Goal: Task Accomplishment & Management: Manage account settings

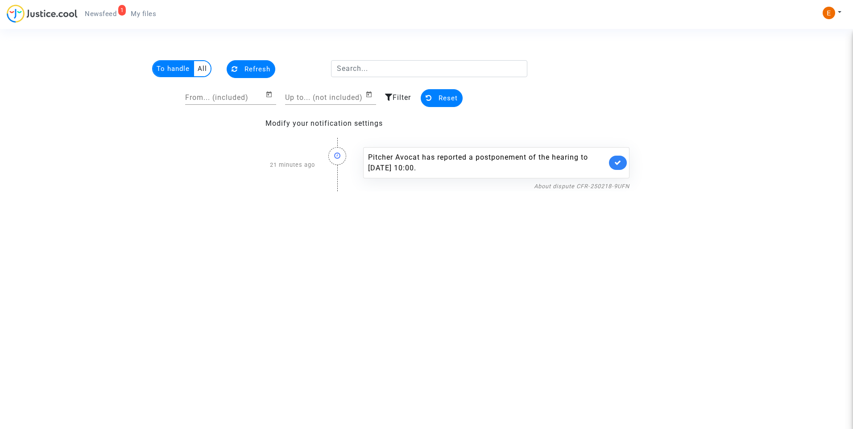
click at [606, 191] on div "About dispute CFR-250218-9UFN" at bounding box center [496, 186] width 266 height 11
click at [605, 188] on link "About dispute CFR-250218-9UFN" at bounding box center [582, 186] width 96 height 7
click at [624, 167] on link at bounding box center [618, 163] width 18 height 14
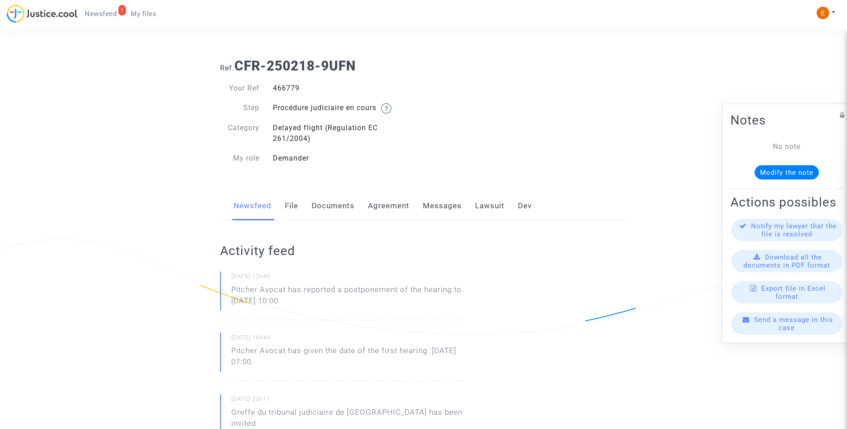
click at [292, 91] on div "466779" at bounding box center [345, 88] width 158 height 11
copy div "466779"
drag, startPoint x: 345, startPoint y: 302, endPoint x: 208, endPoint y: 282, distance: 138.9
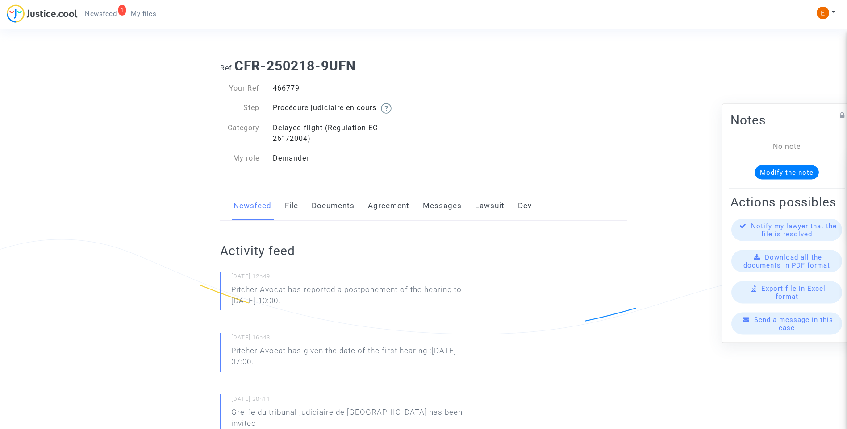
drag, startPoint x: 208, startPoint y: 282, endPoint x: 295, endPoint y: 299, distance: 88.6
click at [295, 299] on p "Pitcher Avocat has reported a postponement of the hearing to Nov 17th 2025 at 1…" at bounding box center [347, 297] width 233 height 27
drag, startPoint x: 340, startPoint y: 305, endPoint x: 232, endPoint y: 293, distance: 109.1
click at [232, 293] on p "Pitcher Avocat has reported a postponement of the hearing to Nov 17th 2025 at 1…" at bounding box center [347, 297] width 233 height 27
drag, startPoint x: 232, startPoint y: 293, endPoint x: 236, endPoint y: 294, distance: 4.6
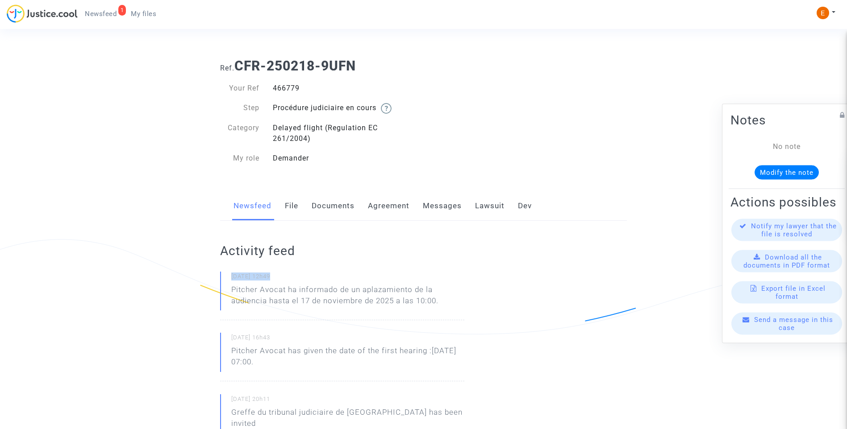
click at [295, 311] on p "Pitcher Avocat ha informado de un aplazamiento de la audiencia hasta el 17 de n…" at bounding box center [347, 297] width 233 height 27
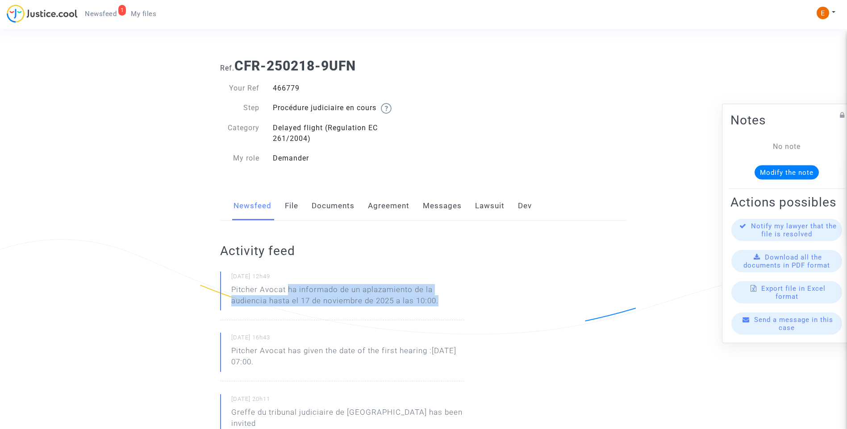
drag, startPoint x: 289, startPoint y: 289, endPoint x: 482, endPoint y: 315, distance: 194.6
drag, startPoint x: 482, startPoint y: 315, endPoint x: 424, endPoint y: 302, distance: 59.4
copy p "ha informado de un aplazamiento de la audiencia hasta el 17 de noviembre de 202…"
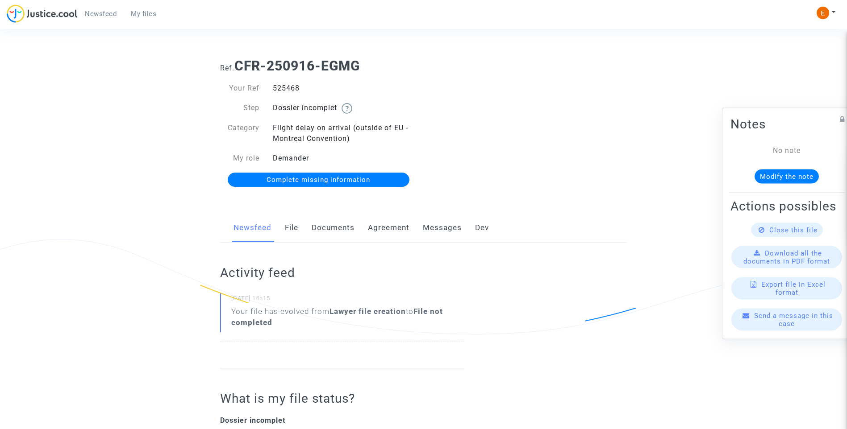
click at [336, 228] on link "Documents" at bounding box center [333, 227] width 43 height 29
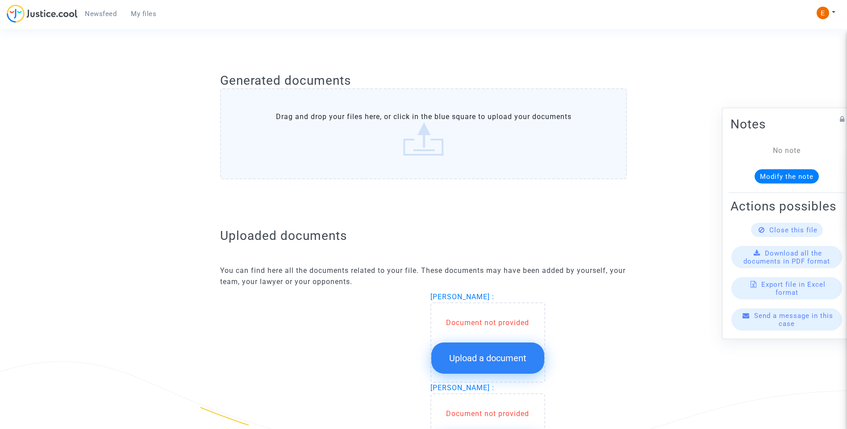
scroll to position [491, 0]
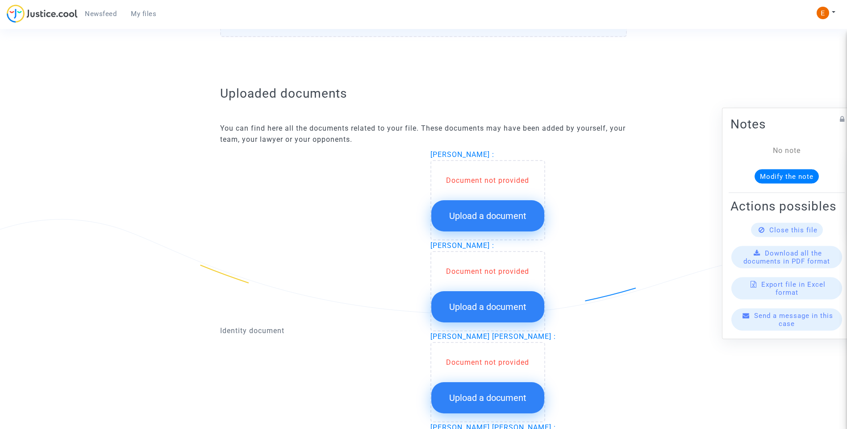
click at [498, 213] on span "Upload a document" at bounding box center [487, 216] width 77 height 11
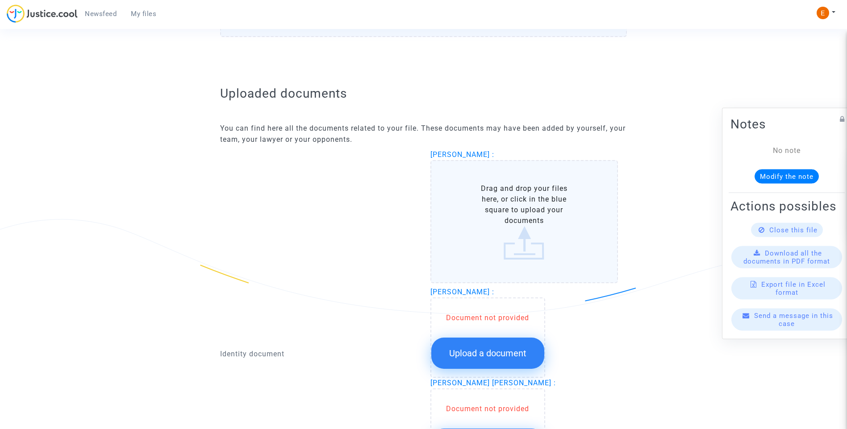
click at [506, 350] on span "Upload a document" at bounding box center [487, 353] width 77 height 11
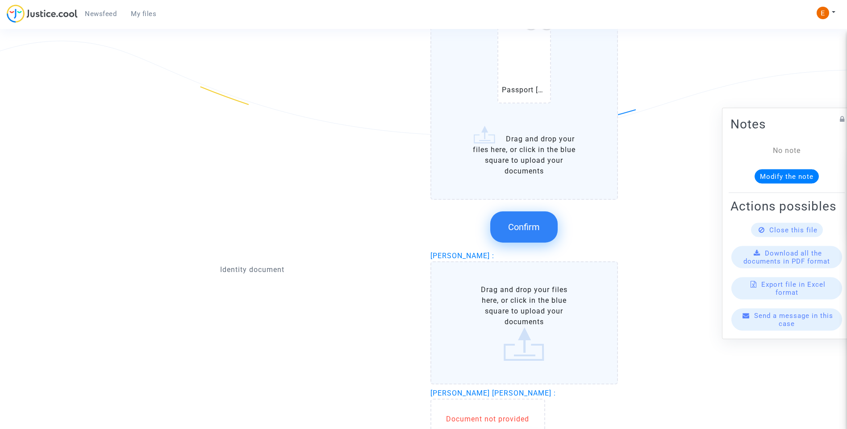
scroll to position [536, 0]
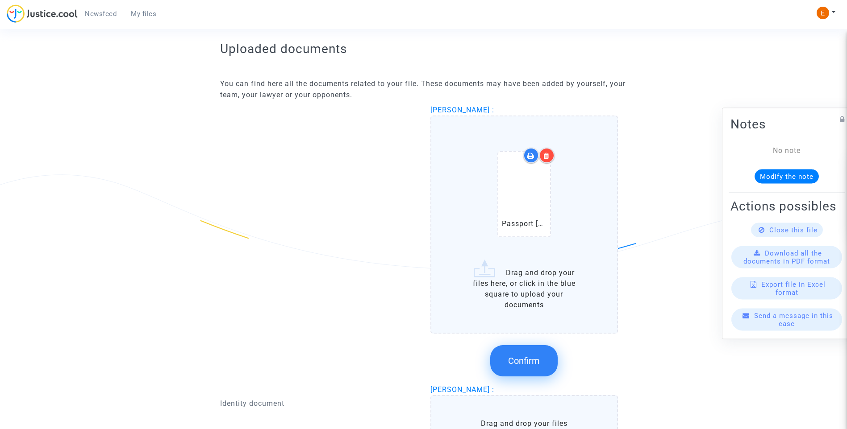
click at [548, 156] on icon at bounding box center [546, 155] width 6 height 7
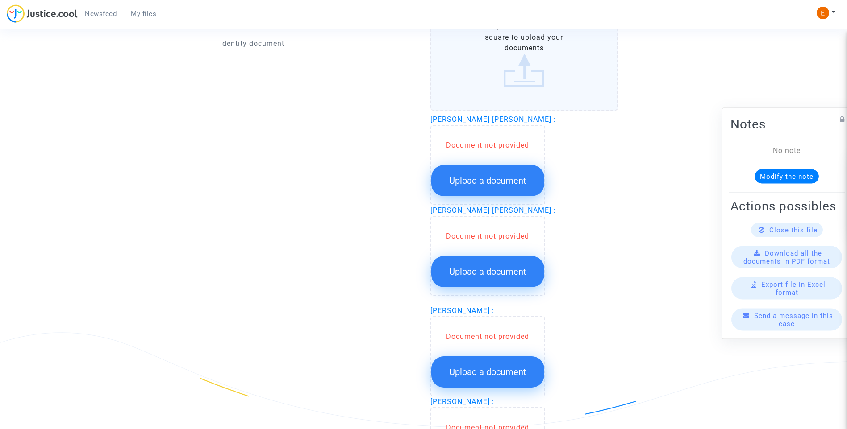
scroll to position [848, 0]
click at [497, 266] on button "Upload a document" at bounding box center [487, 272] width 113 height 31
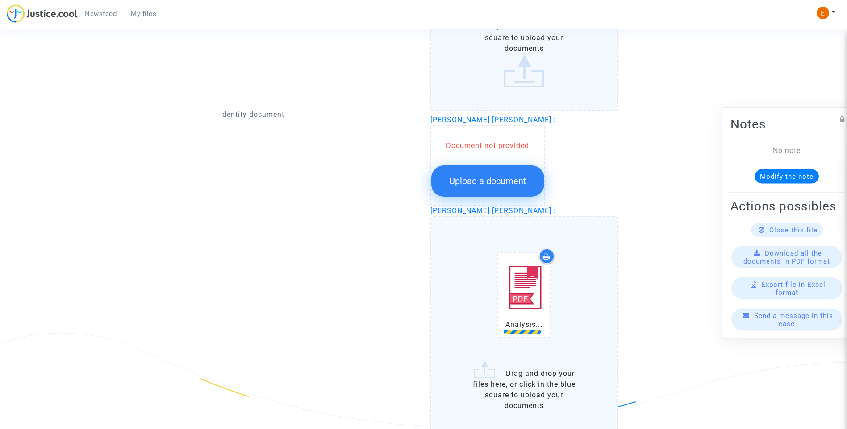
click at [478, 180] on span "Upload a document" at bounding box center [487, 181] width 77 height 11
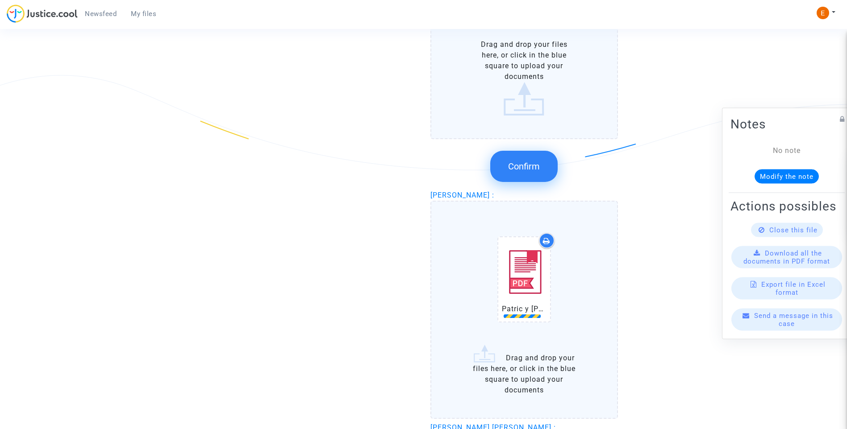
scroll to position [501, 0]
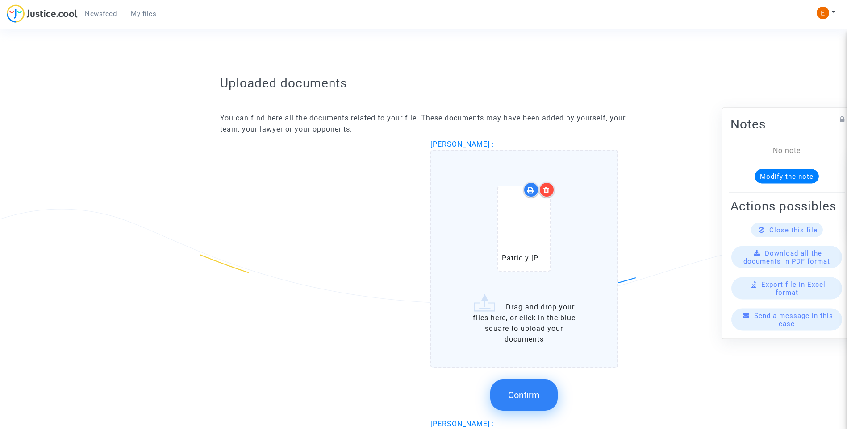
click at [524, 397] on span "Confirm" at bounding box center [524, 395] width 32 height 11
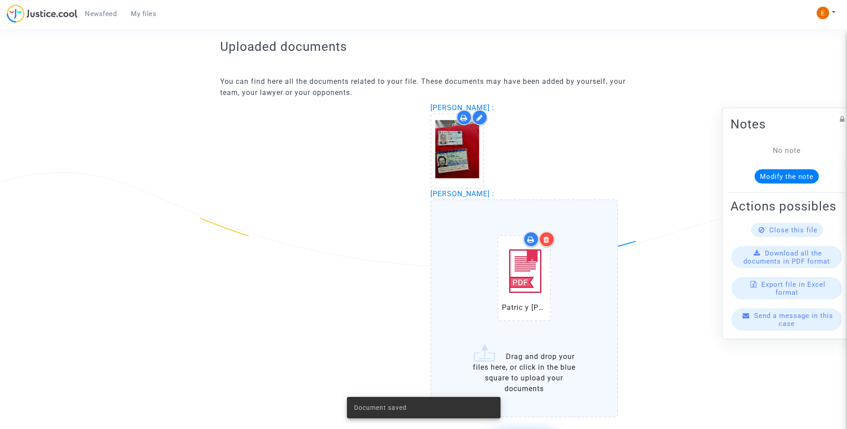
scroll to position [590, 0]
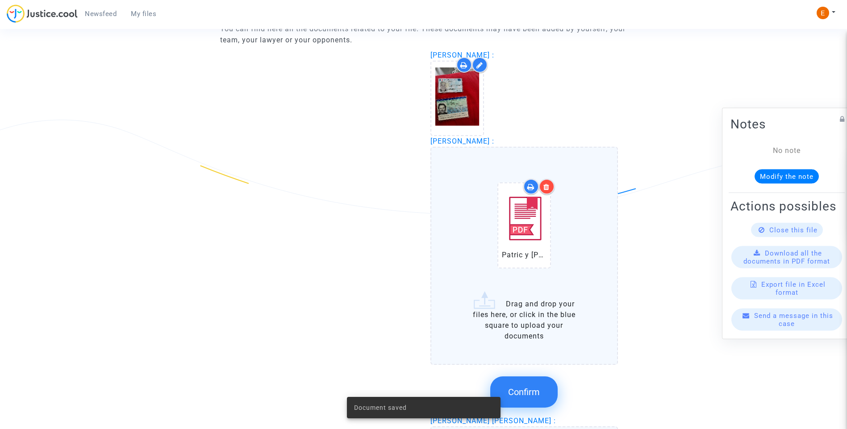
click at [530, 392] on span "Confirm" at bounding box center [524, 392] width 32 height 11
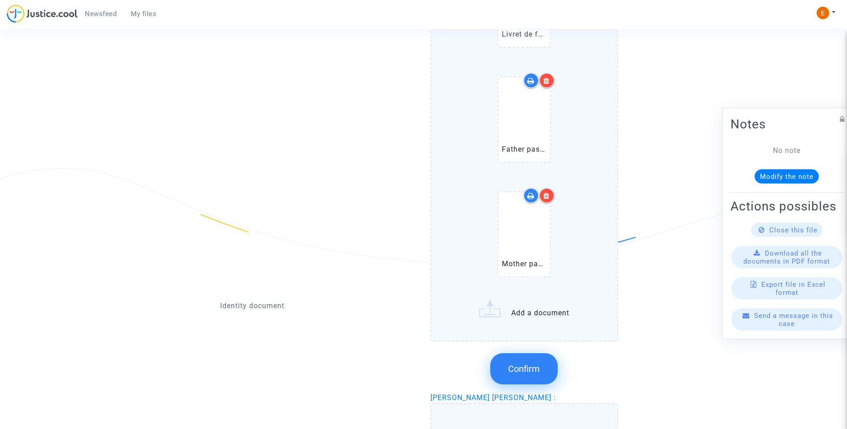
scroll to position [1081, 0]
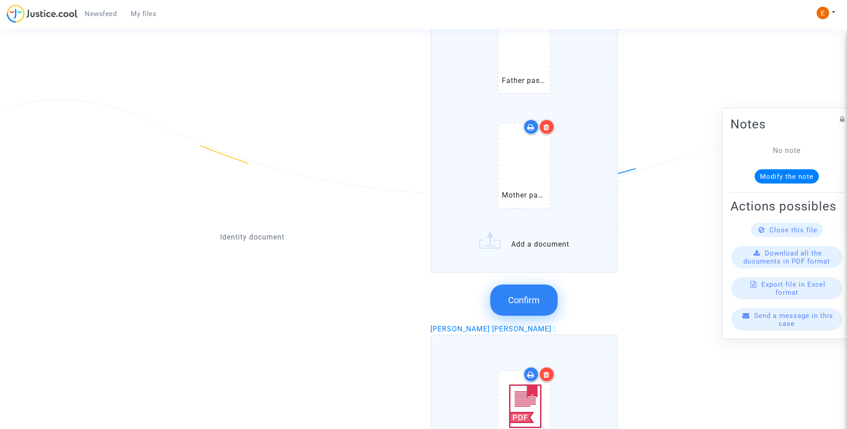
click at [531, 303] on span "Confirm" at bounding box center [524, 300] width 32 height 11
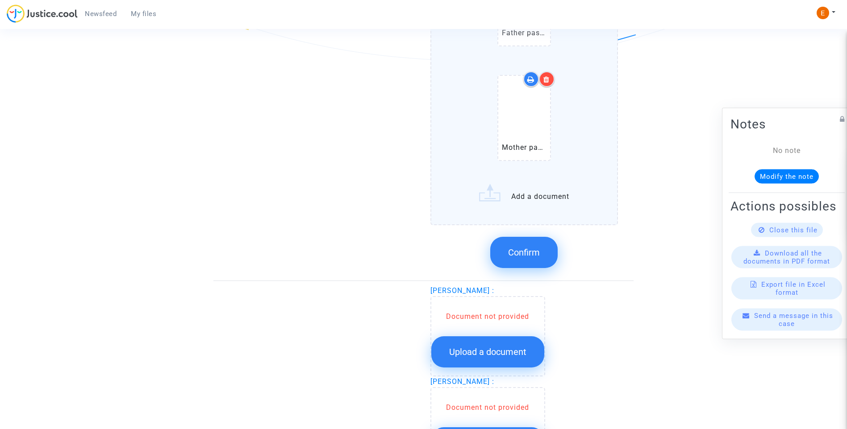
click at [527, 257] on span "Confirm" at bounding box center [524, 252] width 32 height 11
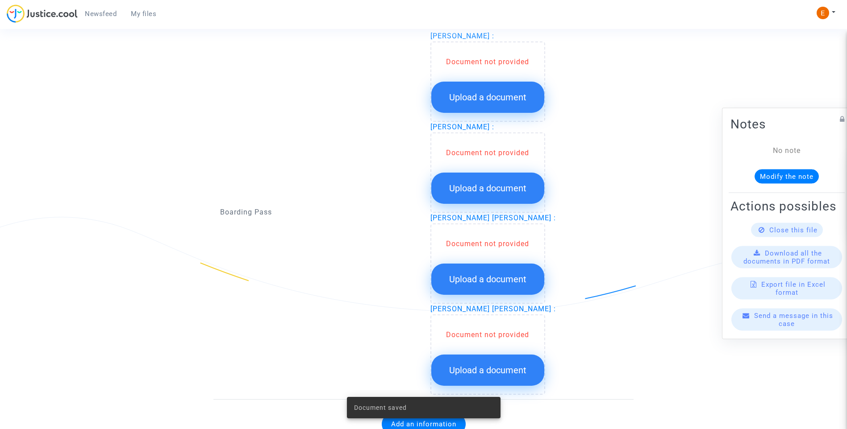
scroll to position [913, 0]
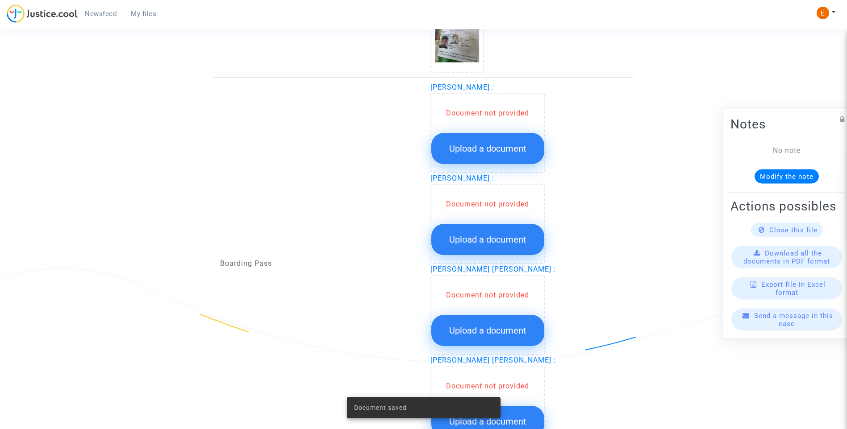
click at [500, 143] on button "Upload a document" at bounding box center [487, 148] width 113 height 31
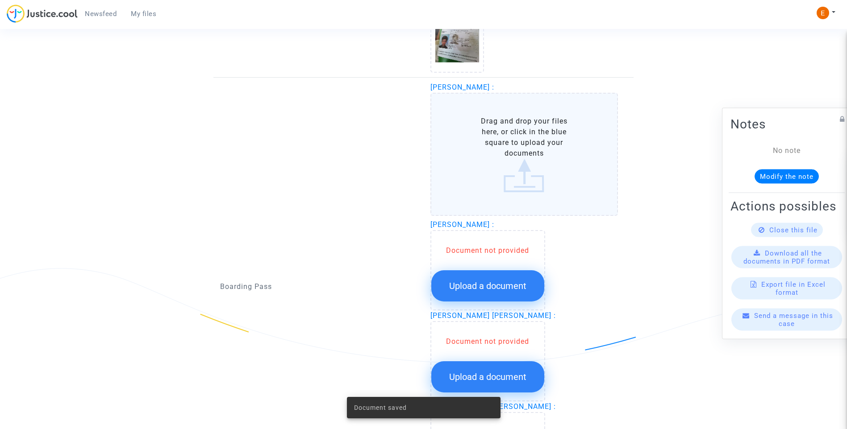
click at [511, 291] on span "Upload a document" at bounding box center [487, 286] width 77 height 11
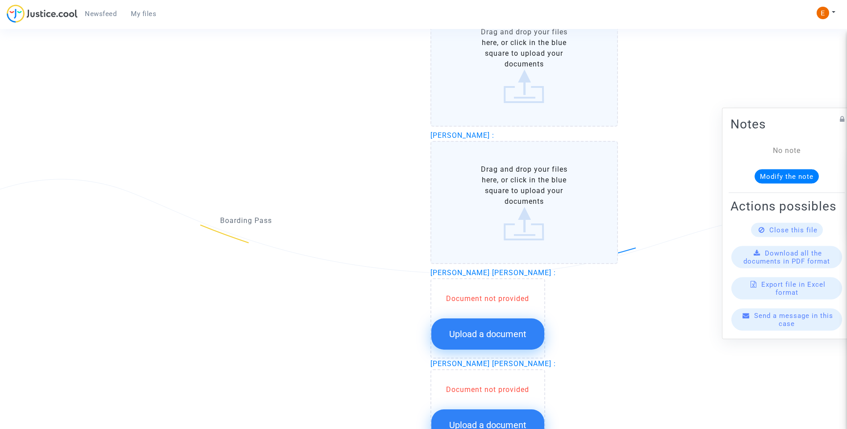
click at [504, 336] on span "Upload a document" at bounding box center [487, 334] width 77 height 11
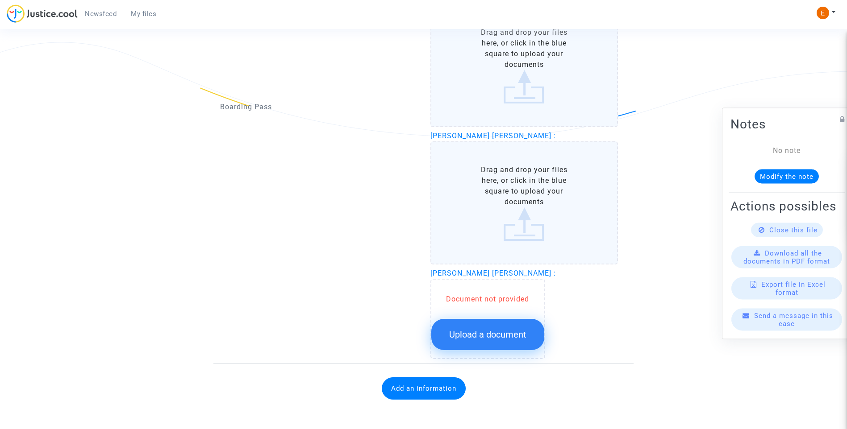
scroll to position [1141, 0]
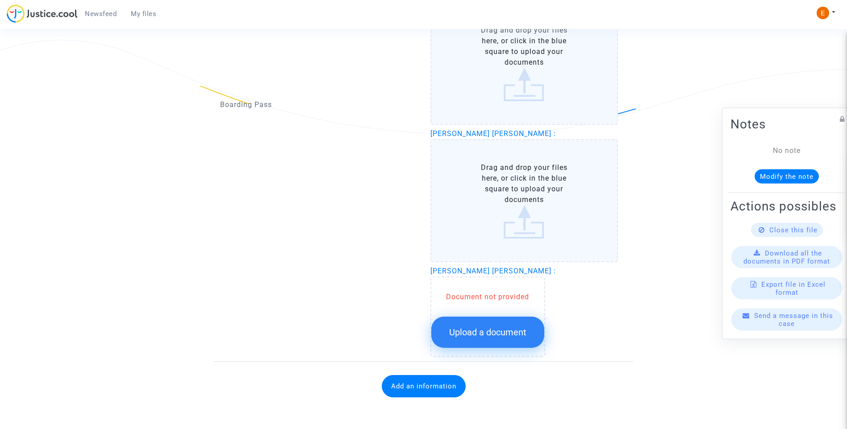
click at [519, 328] on span "Upload a document" at bounding box center [487, 332] width 77 height 11
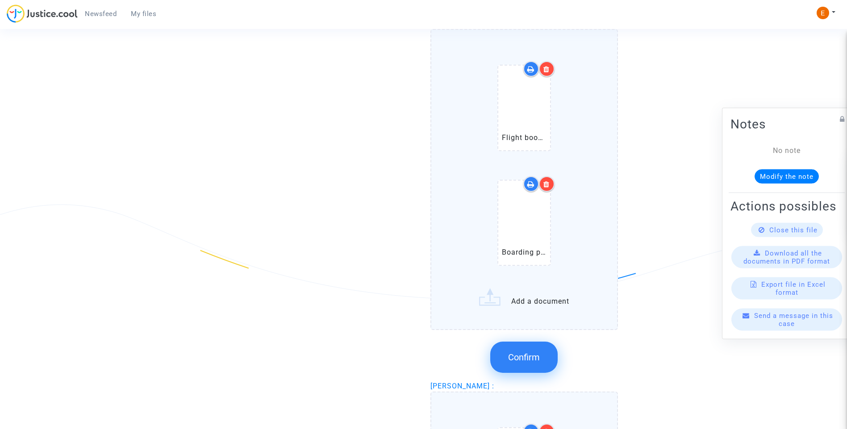
scroll to position [999, 0]
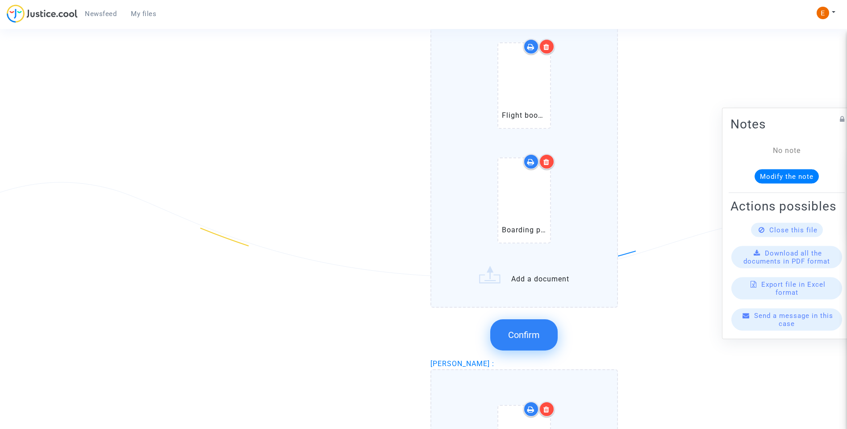
click at [536, 324] on button "Confirm" at bounding box center [523, 335] width 67 height 31
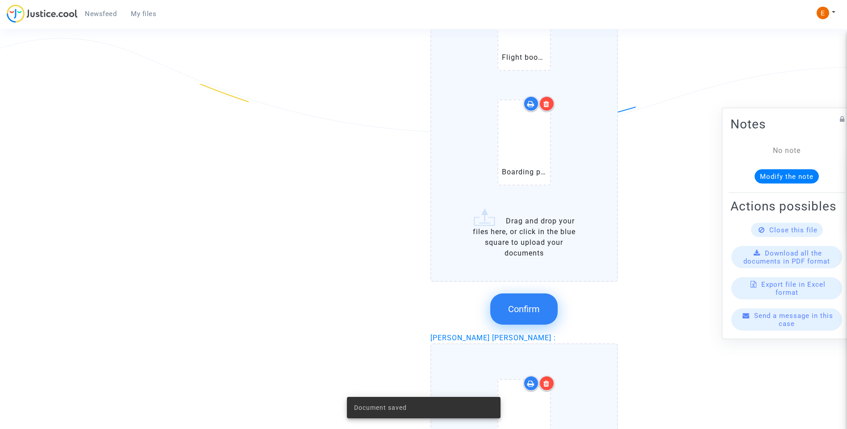
scroll to position [1177, 0]
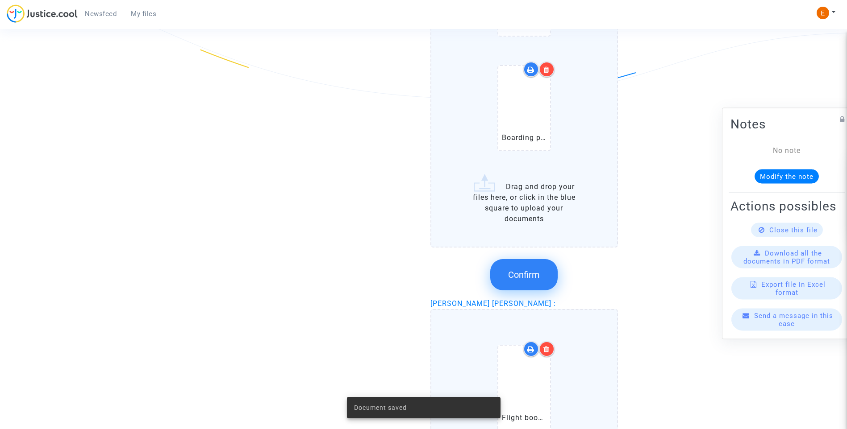
click at [542, 283] on button "Confirm" at bounding box center [523, 274] width 67 height 31
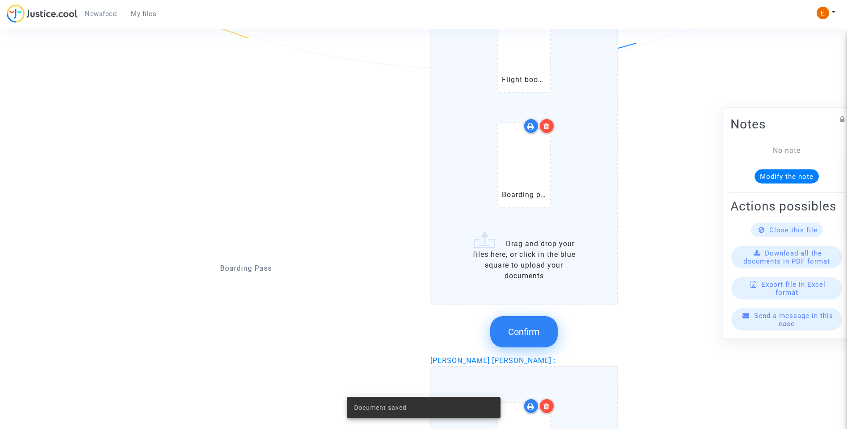
scroll to position [1222, 0]
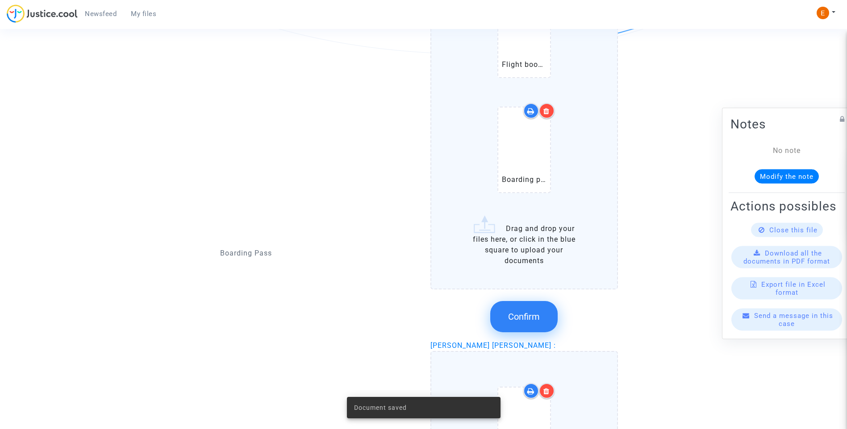
click at [536, 316] on span "Confirm" at bounding box center [524, 317] width 32 height 11
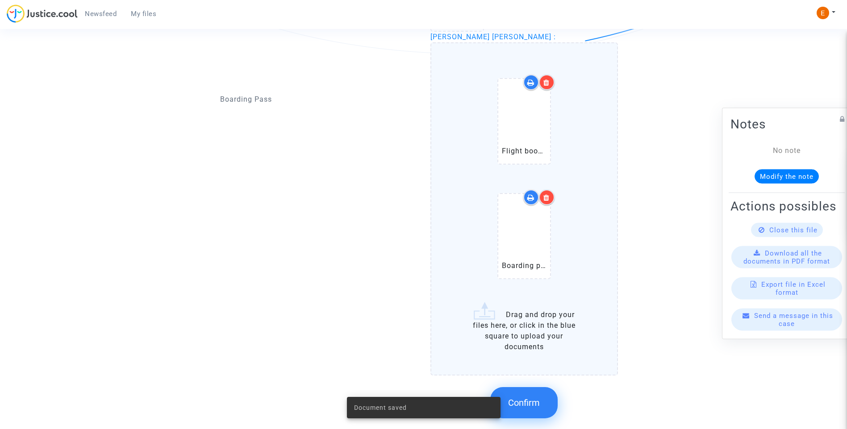
click at [534, 406] on span "Confirm" at bounding box center [524, 403] width 32 height 11
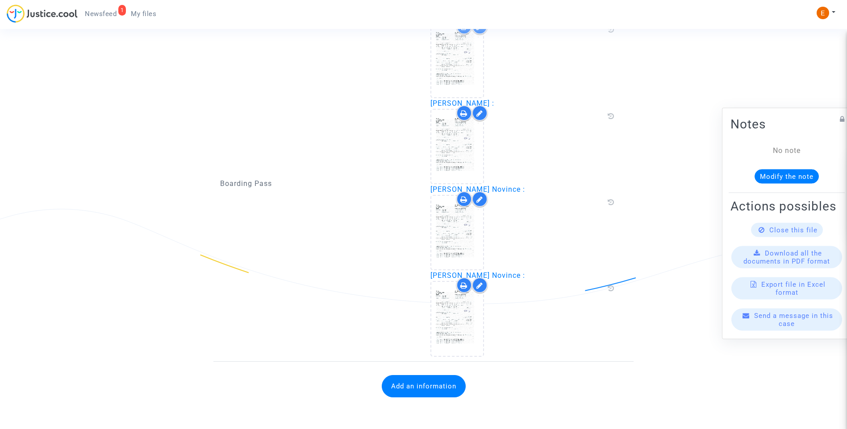
click at [444, 388] on button "Add an information" at bounding box center [424, 386] width 84 height 22
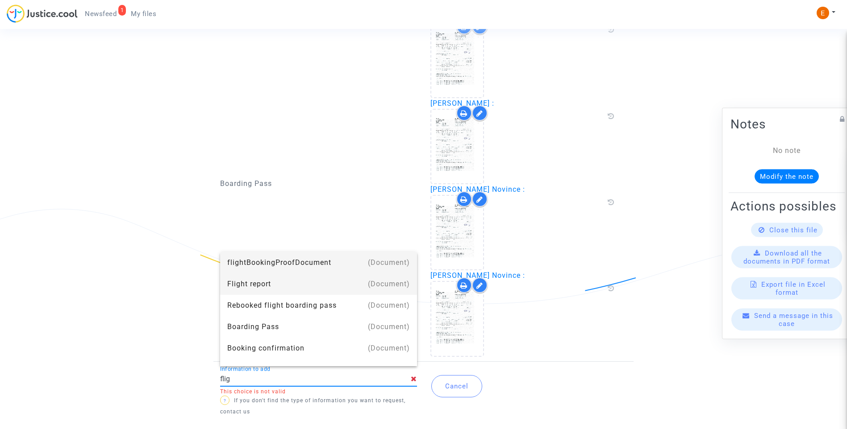
click at [283, 287] on div "Flight report" at bounding box center [318, 284] width 183 height 21
type input "Flight report"
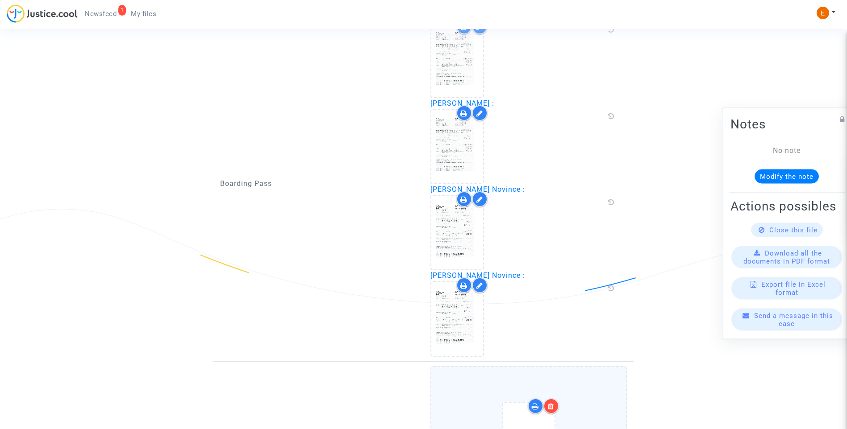
scroll to position [1151, 0]
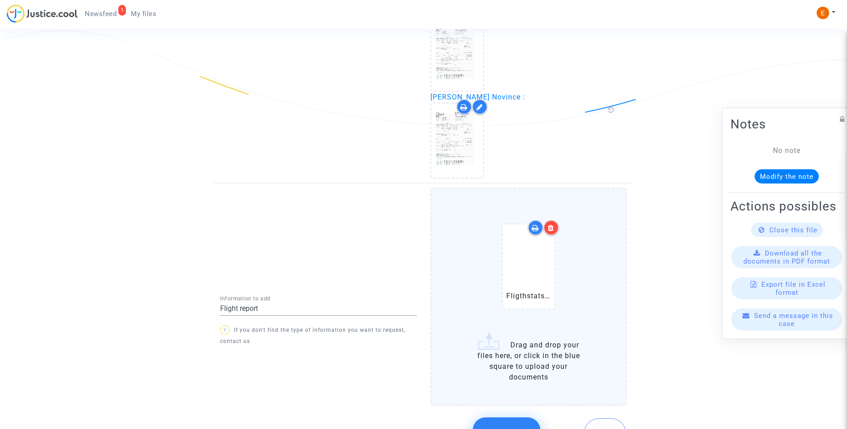
click at [556, 226] on div at bounding box center [551, 228] width 16 height 16
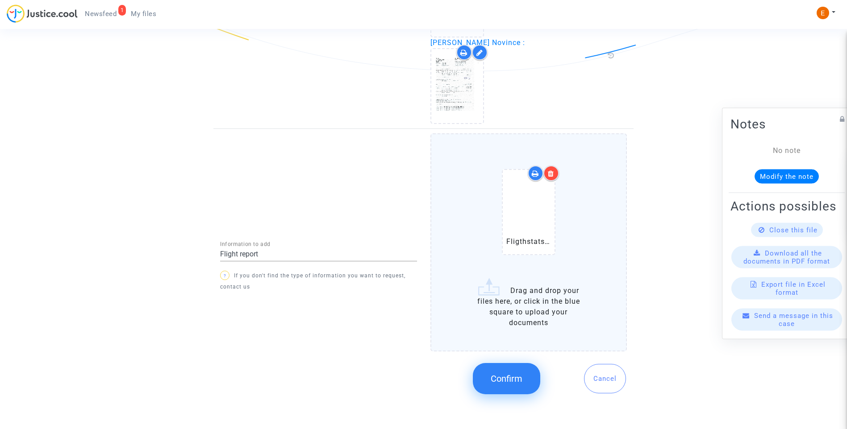
scroll to position [1205, 0]
drag, startPoint x: 511, startPoint y: 394, endPoint x: 522, endPoint y: 392, distance: 10.9
click at [511, 394] on button "Confirm" at bounding box center [506, 378] width 67 height 31
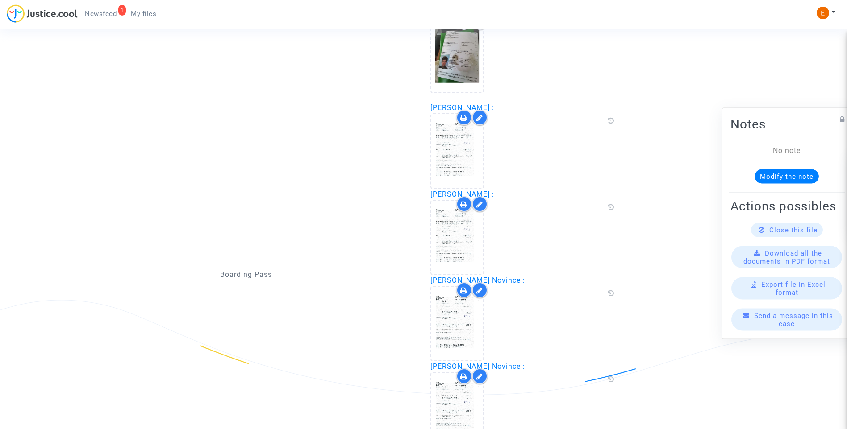
scroll to position [878, 0]
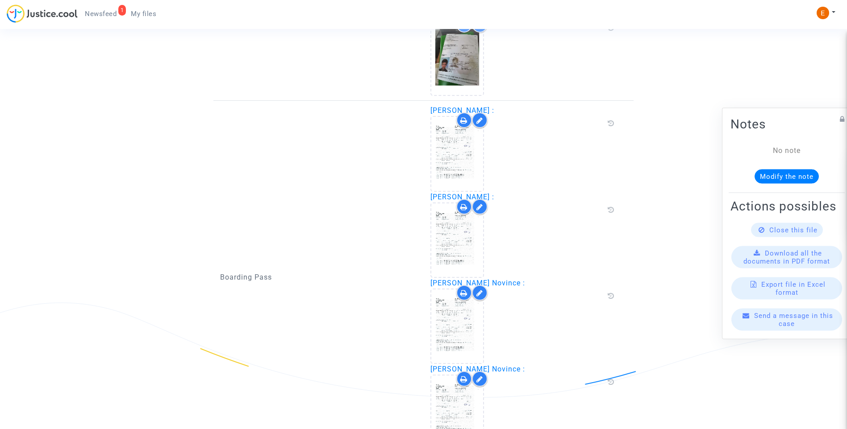
click at [106, 9] on link "1 Newsfeed" at bounding box center [101, 13] width 46 height 13
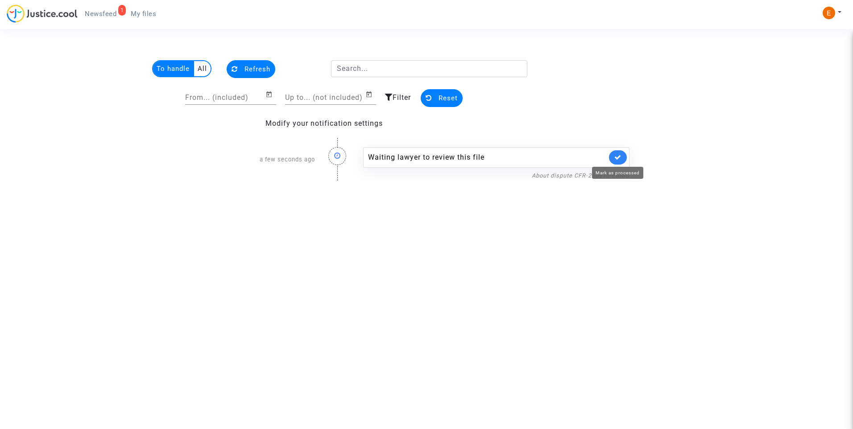
click at [621, 159] on icon at bounding box center [618, 157] width 7 height 7
